Goal: Task Accomplishment & Management: Manage account settings

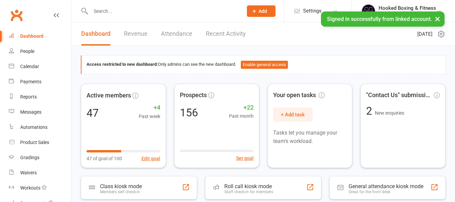
click at [125, 10] on input "text" at bounding box center [164, 10] width 150 height 9
paste input "0484569224"
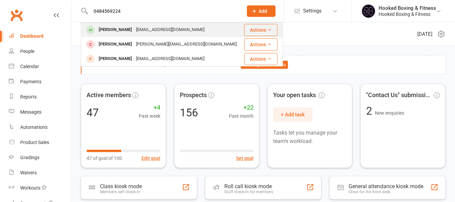
type input "0484569224"
click at [151, 30] on div "[EMAIL_ADDRESS][DOMAIN_NAME]" at bounding box center [170, 30] width 72 height 10
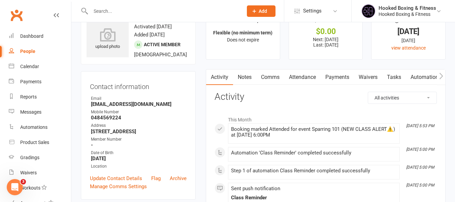
scroll to position [34, 0]
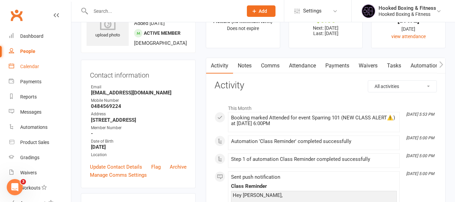
click at [36, 67] on div "Calendar" at bounding box center [29, 66] width 19 height 5
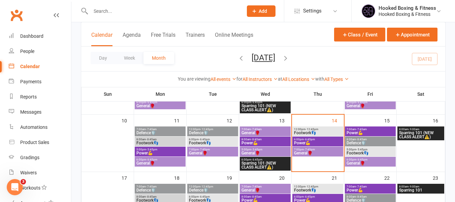
scroll to position [135, 0]
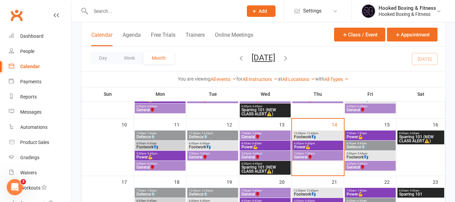
click at [324, 135] on span "Footwork👣" at bounding box center [318, 137] width 48 height 4
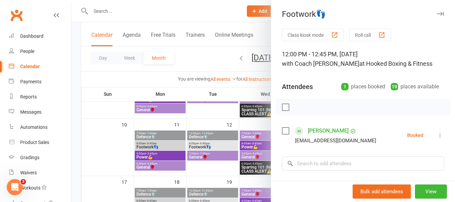
click at [180, 11] on div at bounding box center [263, 101] width 384 height 202
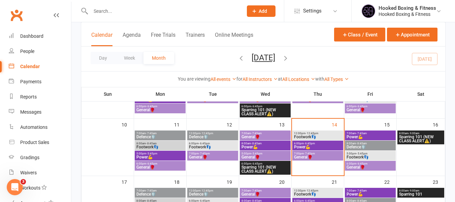
click at [264, 135] on span "General🥊" at bounding box center [265, 137] width 48 height 4
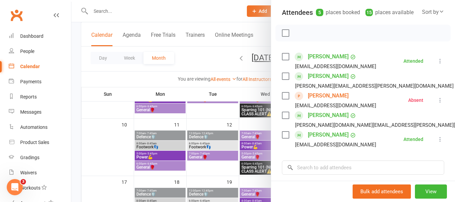
scroll to position [101, 0]
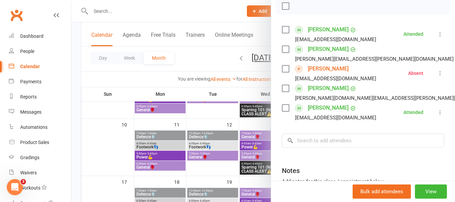
click at [319, 74] on link "[PERSON_NAME]" at bounding box center [328, 68] width 41 height 11
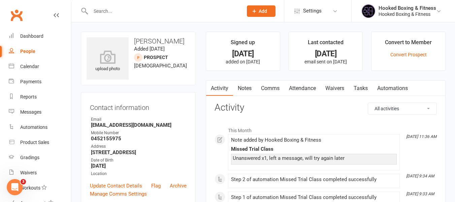
click at [251, 81] on link "Notes" at bounding box center [244, 87] width 23 height 15
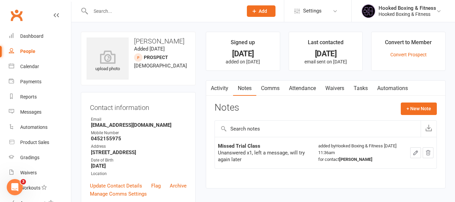
scroll to position [101, 0]
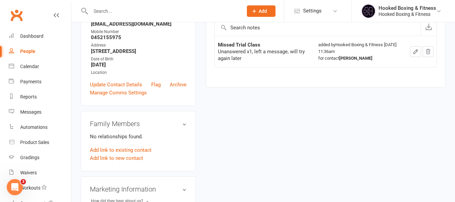
click at [411, 50] on button "button" at bounding box center [415, 51] width 11 height 11
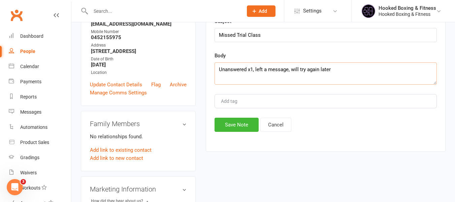
click at [254, 69] on textarea "Unanswered x1, left a message, will try again later" at bounding box center [326, 73] width 222 height 22
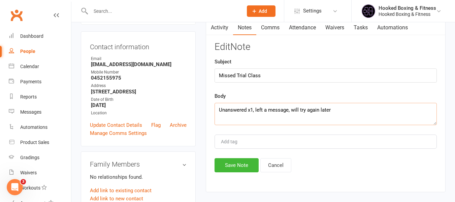
scroll to position [0, 0]
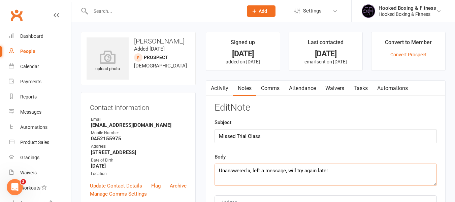
type textarea "Unanswered x, left a message, will try again later"
drag, startPoint x: 302, startPoint y: 89, endPoint x: 268, endPoint y: 108, distance: 39.1
click at [268, 108] on h3 "Edit Note" at bounding box center [326, 107] width 222 height 10
click at [312, 86] on link "Attendance" at bounding box center [302, 87] width 36 height 15
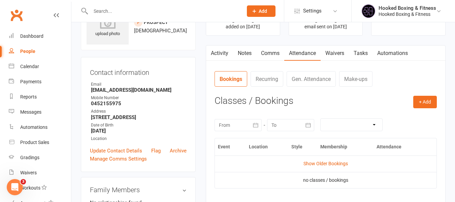
scroll to position [34, 0]
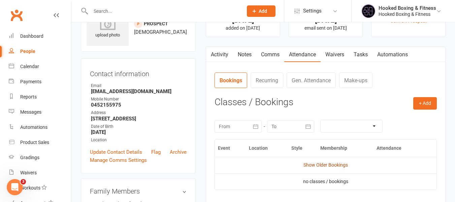
click at [331, 167] on link "Show Older Bookings" at bounding box center [325, 164] width 44 height 5
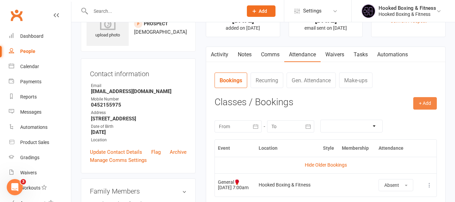
click at [430, 101] on button "+ Add" at bounding box center [425, 103] width 24 height 12
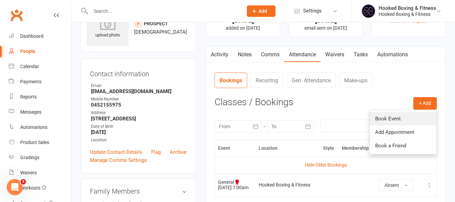
click at [397, 117] on link "Book Event" at bounding box center [403, 118] width 67 height 13
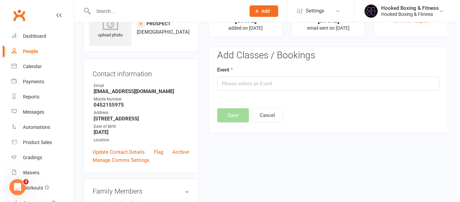
scroll to position [46, 0]
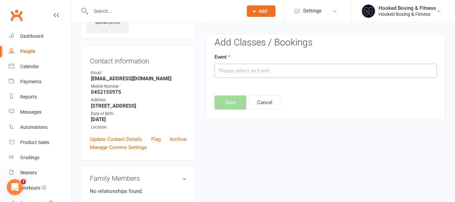
click at [263, 75] on input "text" at bounding box center [326, 71] width 222 height 14
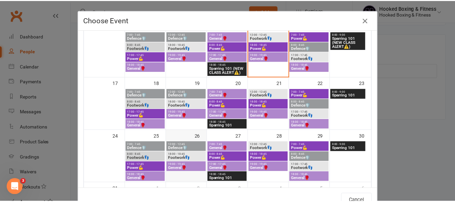
scroll to position [168, 0]
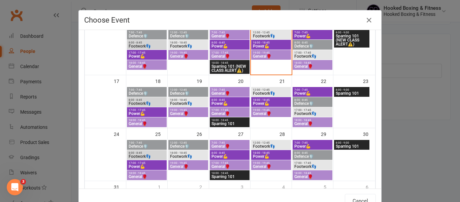
click at [192, 111] on span "General🥊" at bounding box center [188, 113] width 37 height 4
type input "General🥊 - [DATE] 7:00:00 PM"
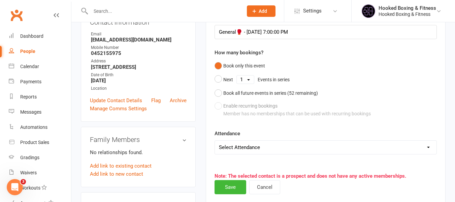
scroll to position [114, 0]
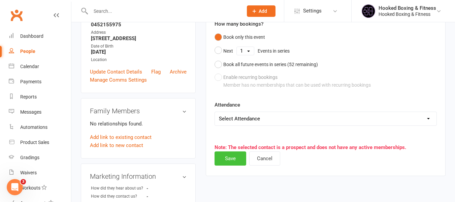
click at [235, 158] on button "Save" at bounding box center [231, 158] width 32 height 14
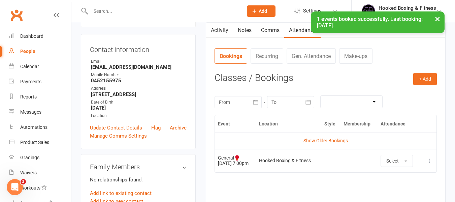
scroll to position [0, 0]
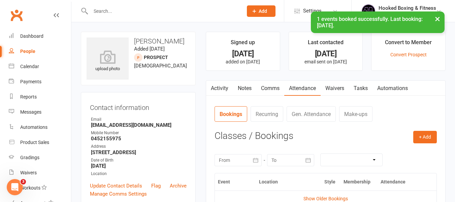
click at [338, 89] on link "Waivers" at bounding box center [335, 87] width 28 height 15
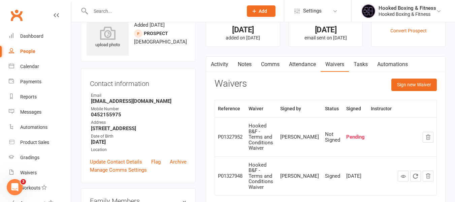
scroll to position [34, 0]
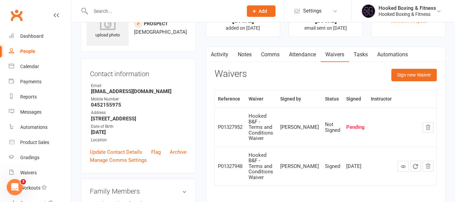
click at [403, 55] on link "Automations" at bounding box center [392, 54] width 40 height 15
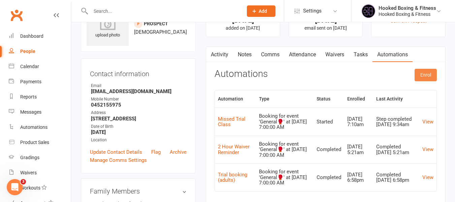
click at [422, 76] on button "Enrol" at bounding box center [426, 75] width 22 height 12
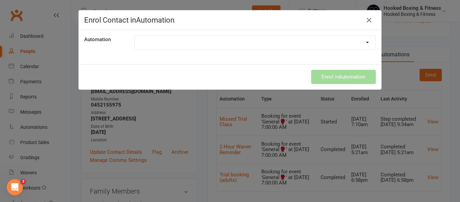
click at [244, 44] on select "100 Classes Attended! 14 Days Absent 2 Hour Waiver Reminder 2 hour waiver remin…" at bounding box center [255, 42] width 241 height 13
select select "7636"
click at [135, 36] on select "100 Classes Attended! 14 Days Absent 2 Hour Waiver Reminder 2 hour waiver remin…" at bounding box center [255, 42] width 241 height 13
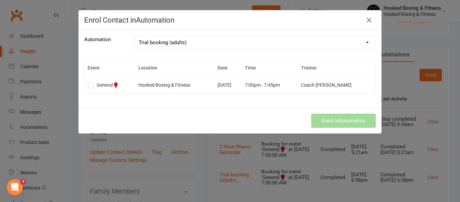
click at [242, 87] on td "[DATE]" at bounding box center [228, 84] width 27 height 17
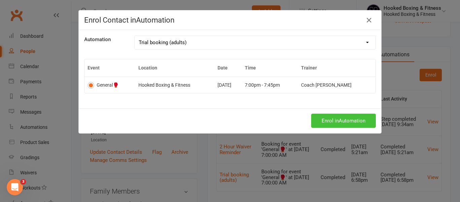
click at [326, 120] on button "Enrol in Automation" at bounding box center [343, 120] width 65 height 14
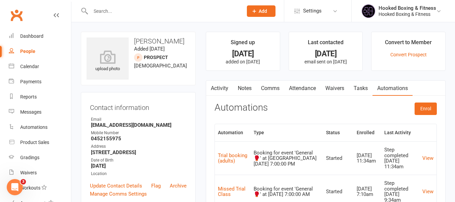
drag, startPoint x: 248, startPoint y: 89, endPoint x: 283, endPoint y: 99, distance: 36.7
click at [248, 89] on link "Notes" at bounding box center [244, 87] width 23 height 15
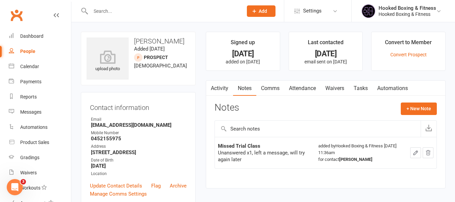
click at [416, 153] on icon "button" at bounding box center [416, 153] width 4 height 4
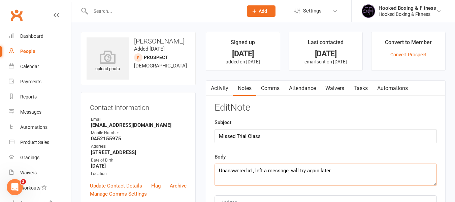
click at [285, 170] on textarea "Unanswered x1, left a message, will try again later" at bounding box center [326, 174] width 222 height 22
click at [285, 168] on textarea "Unanswered x1, left a message, will try again later" at bounding box center [326, 174] width 222 height 22
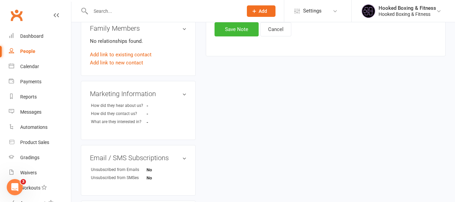
scroll to position [168, 0]
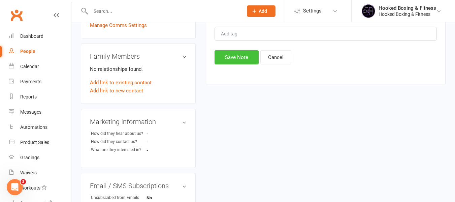
type textarea "Rescheduled for [DATE]"
click at [240, 60] on button "Save Note" at bounding box center [237, 57] width 44 height 14
click at [26, 65] on div "Calendar" at bounding box center [29, 66] width 19 height 5
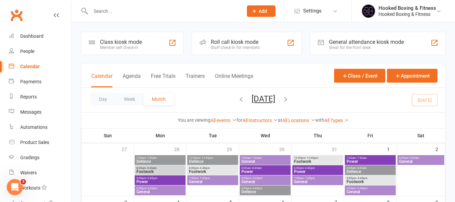
click at [188, 13] on input "text" at bounding box center [164, 10] width 150 height 9
click at [30, 97] on div "Reports" at bounding box center [28, 96] width 17 height 5
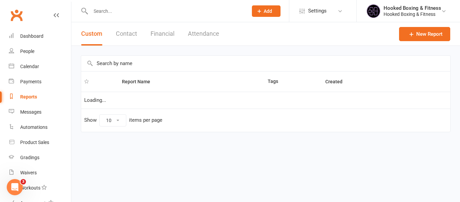
select select "50"
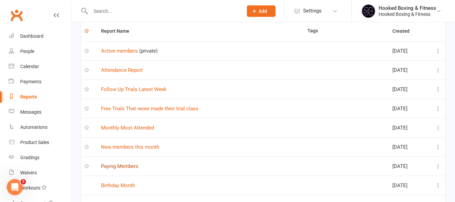
scroll to position [67, 0]
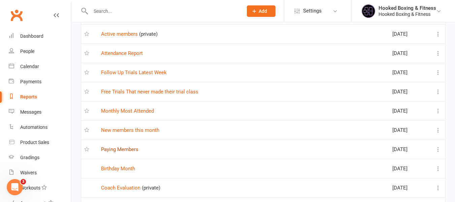
click at [121, 148] on link "Paying Members" at bounding box center [119, 149] width 37 height 6
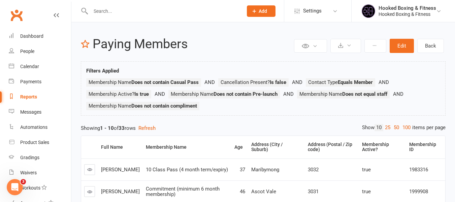
click at [165, 12] on input "text" at bounding box center [164, 10] width 150 height 9
paste input "[PERSON_NAME]"
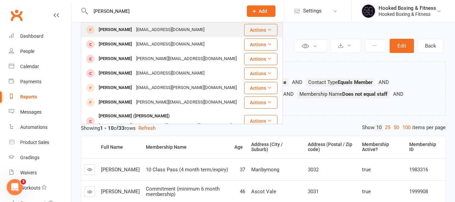
type input "[PERSON_NAME]"
click at [158, 26] on div "[EMAIL_ADDRESS][DOMAIN_NAME]" at bounding box center [170, 30] width 72 height 10
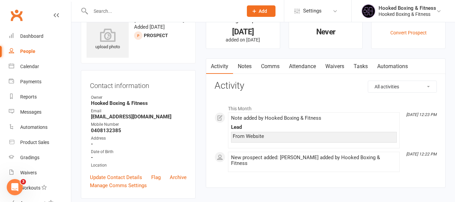
scroll to position [34, 0]
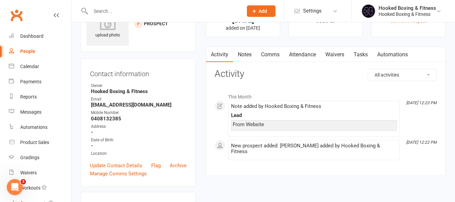
click at [244, 58] on link "Notes" at bounding box center [244, 54] width 23 height 15
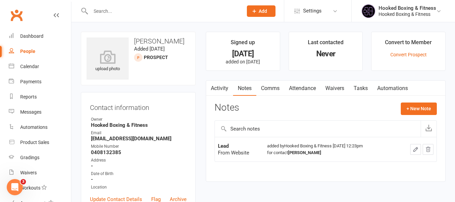
click at [413, 148] on icon "button" at bounding box center [416, 149] width 6 height 6
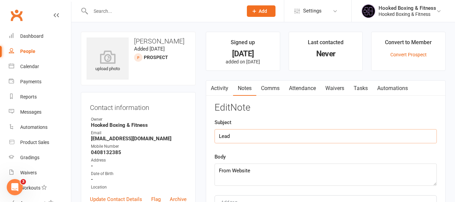
click at [240, 137] on input "Lead" at bounding box center [326, 136] width 222 height 14
type input "Call"
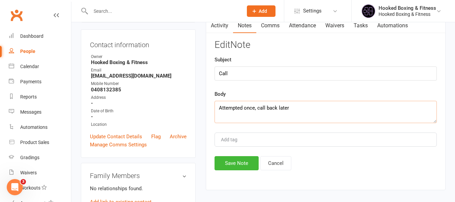
scroll to position [67, 0]
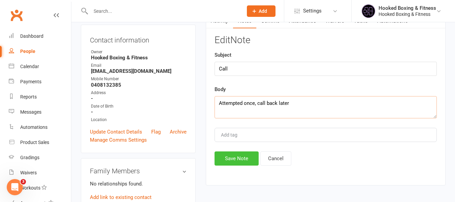
type textarea "Attempted once, call back later"
click at [256, 156] on button "Save Note" at bounding box center [237, 158] width 44 height 14
